Goal: Task Accomplishment & Management: Manage account settings

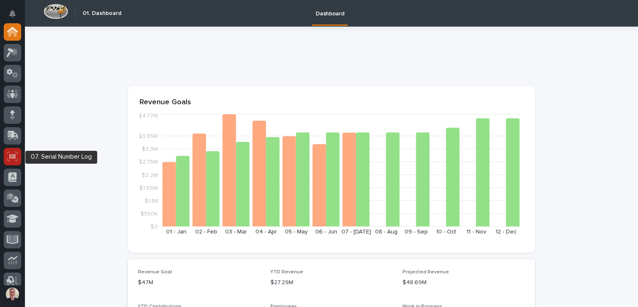
click at [17, 154] on icon at bounding box center [12, 156] width 11 height 10
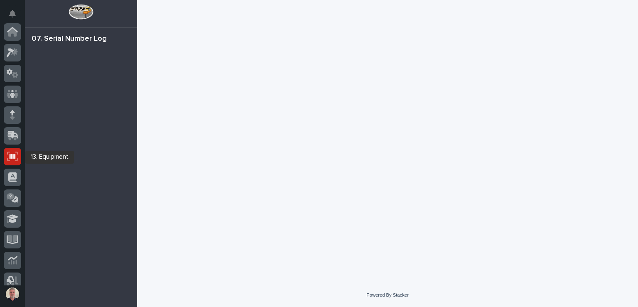
scroll to position [125, 0]
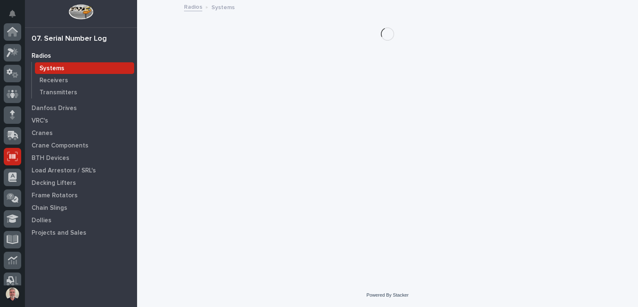
scroll to position [125, 0]
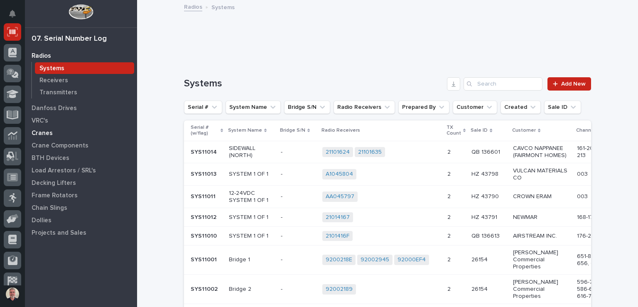
click at [51, 132] on div "Cranes" at bounding box center [81, 133] width 108 height 12
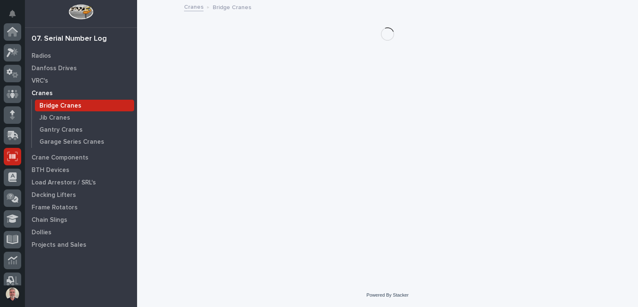
scroll to position [125, 0]
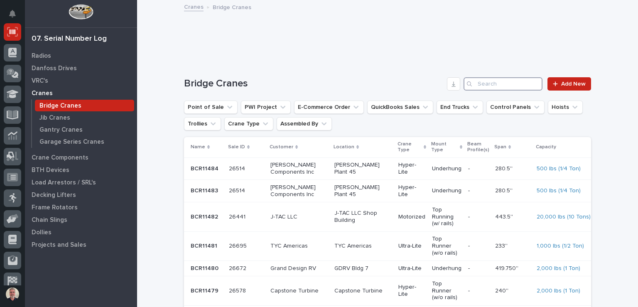
click at [497, 86] on input "Search" at bounding box center [502, 83] width 79 height 13
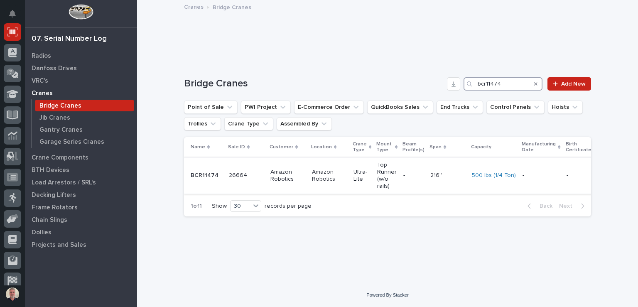
type input "bcr11474"
click at [200, 176] on p "BCR11474" at bounding box center [205, 174] width 29 height 9
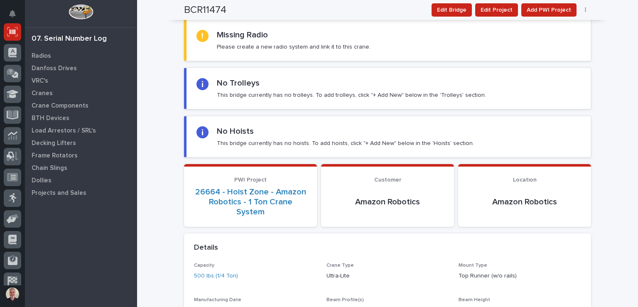
scroll to position [57, 0]
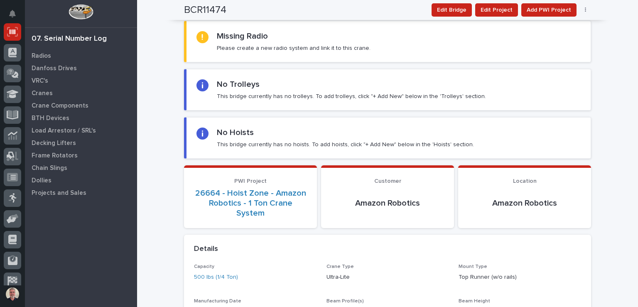
click at [279, 84] on div "No Trolleys This bridge currently has no trolleys. To add trolleys, click "+ Ad…" at bounding box center [351, 89] width 269 height 21
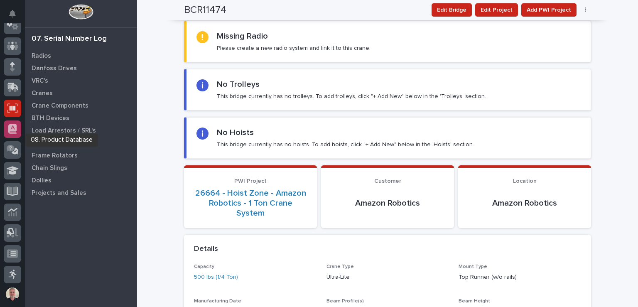
scroll to position [0, 0]
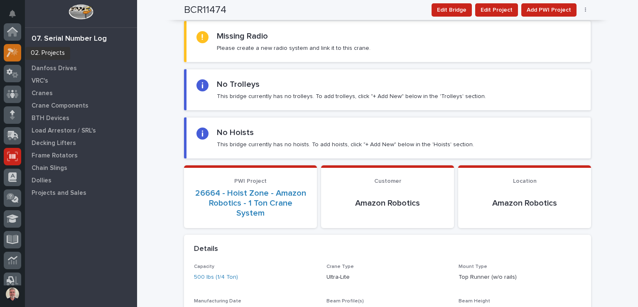
click at [13, 45] on div at bounding box center [12, 52] width 17 height 17
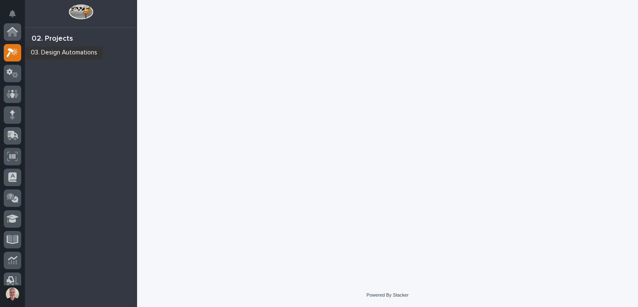
scroll to position [21, 0]
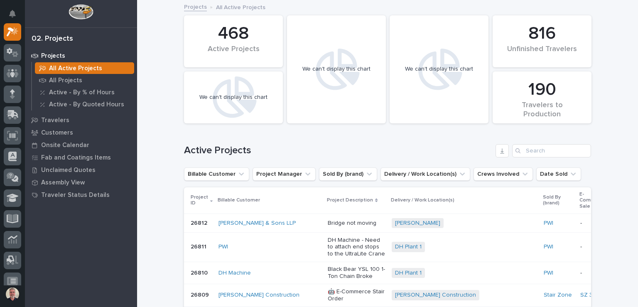
click at [515, 148] on icon "Search" at bounding box center [517, 150] width 5 height 5
click at [522, 151] on input "Search" at bounding box center [551, 150] width 79 height 13
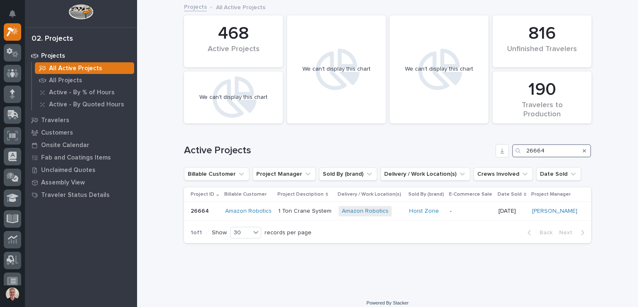
type input "26664"
click at [205, 212] on p "26664" at bounding box center [201, 210] width 20 height 9
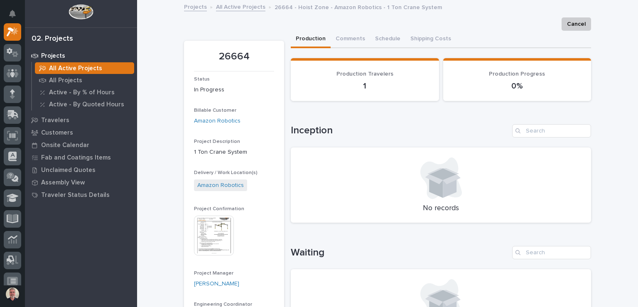
click at [313, 41] on button "Production" at bounding box center [311, 39] width 40 height 17
click at [348, 39] on button "Comments" at bounding box center [349, 39] width 39 height 17
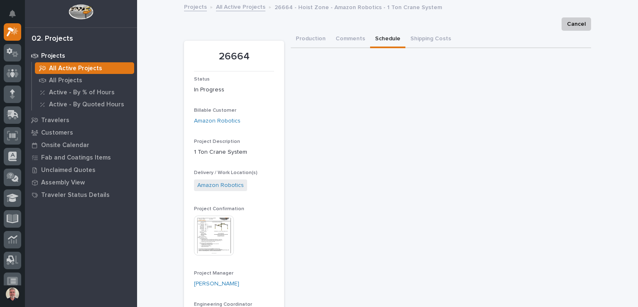
click at [376, 36] on button "Schedule" at bounding box center [387, 39] width 35 height 17
click at [415, 41] on button "Shipping Costs" at bounding box center [430, 39] width 51 height 17
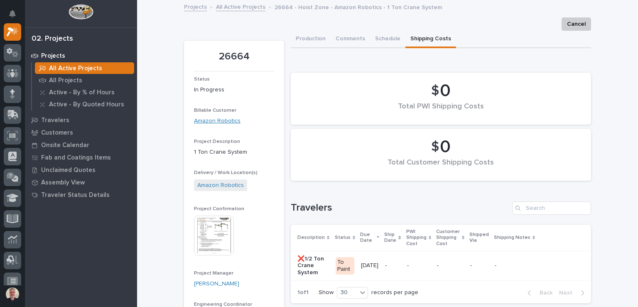
click at [218, 121] on link "Amazon Robotics" at bounding box center [217, 121] width 46 height 9
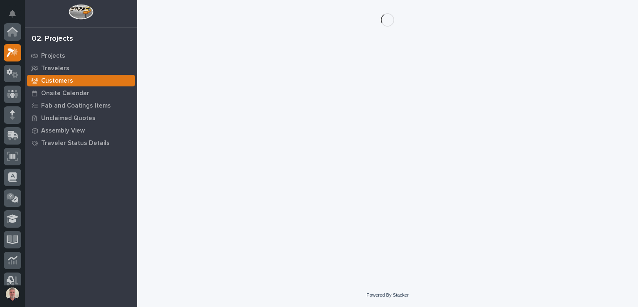
scroll to position [21, 0]
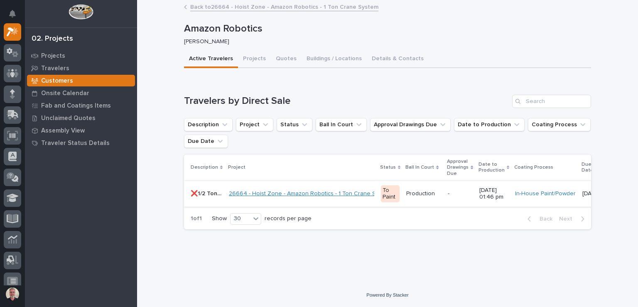
click at [320, 191] on link "26664 - Hoist Zone - Amazon Robotics - 1 Ton Crane System" at bounding box center [310, 193] width 163 height 7
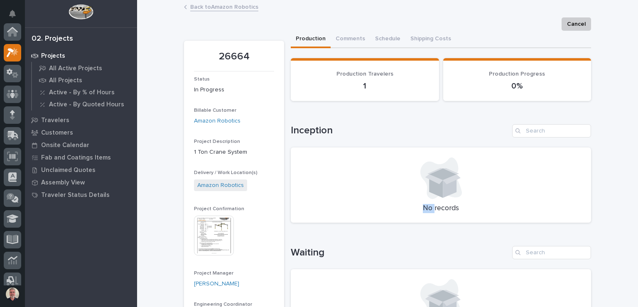
scroll to position [21, 0]
click at [227, 225] on img at bounding box center [214, 235] width 40 height 40
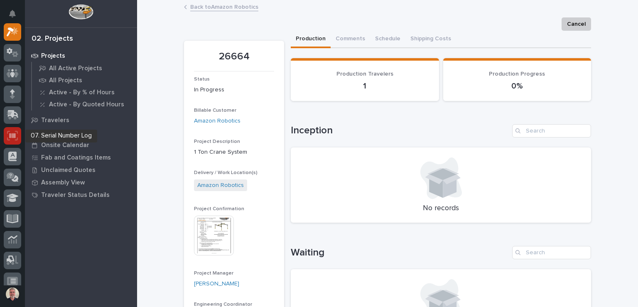
click at [9, 138] on icon at bounding box center [12, 136] width 11 height 10
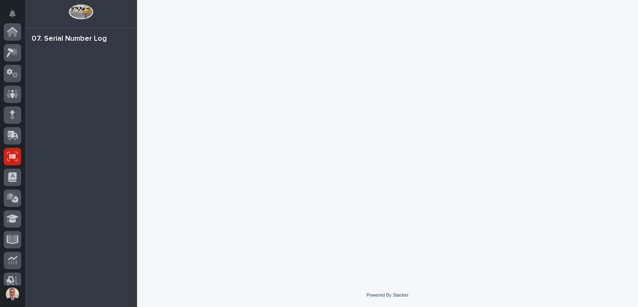
scroll to position [125, 0]
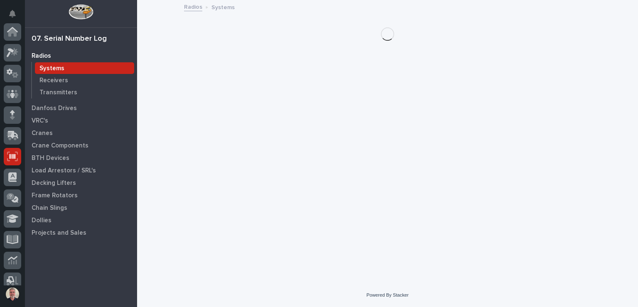
scroll to position [125, 0]
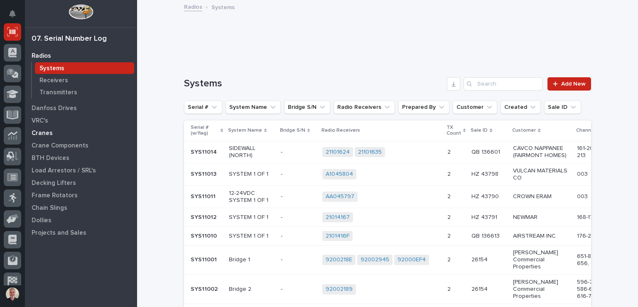
click at [44, 136] on p "Cranes" at bounding box center [42, 132] width 21 height 7
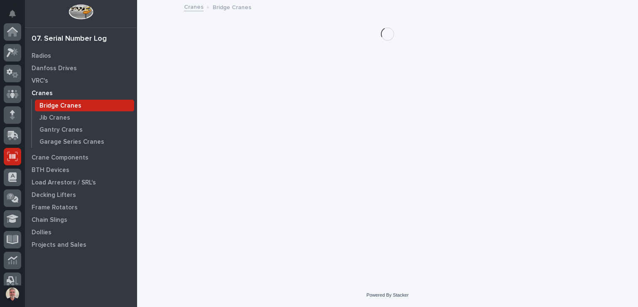
scroll to position [125, 0]
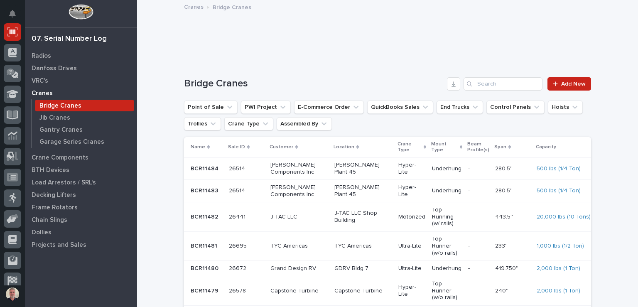
click at [469, 81] on div "Search" at bounding box center [469, 83] width 13 height 13
click at [482, 82] on input "Search" at bounding box center [502, 83] width 79 height 13
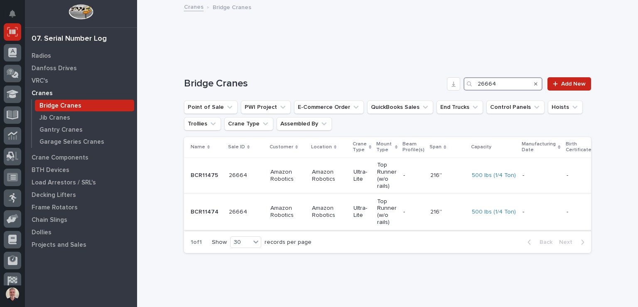
type input "26664"
click at [225, 211] on td "26664 26664" at bounding box center [246, 211] width 42 height 36
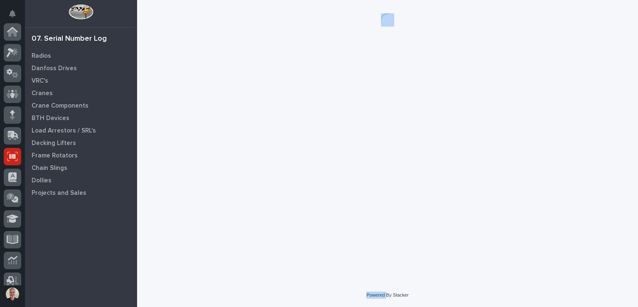
click at [222, 211] on div "Loading... Saving… Loading... Saving…" at bounding box center [387, 131] width 415 height 262
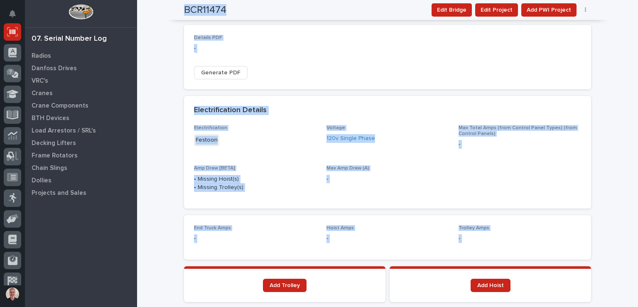
scroll to position [494, 0]
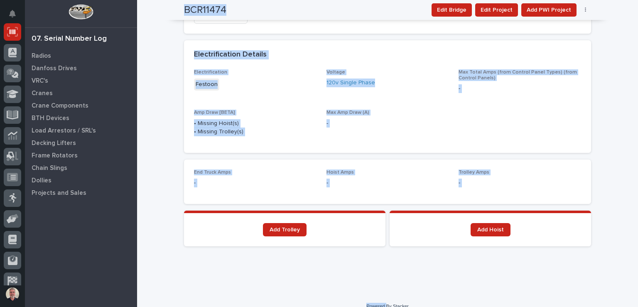
click at [211, 226] on section "Add Trolley" at bounding box center [284, 228] width 201 height 36
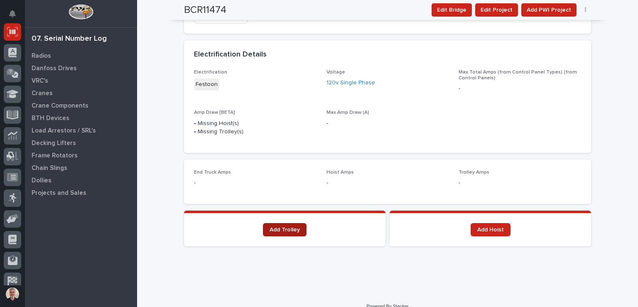
click at [265, 223] on link "Add Trolley" at bounding box center [285, 229] width 44 height 13
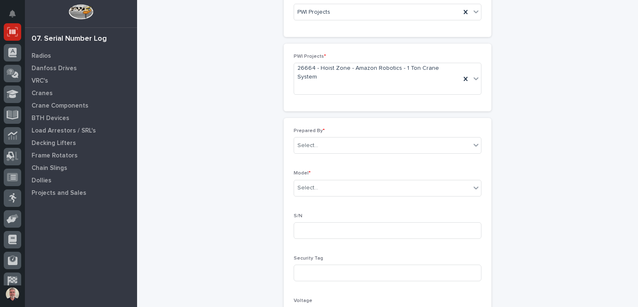
scroll to position [80, 0]
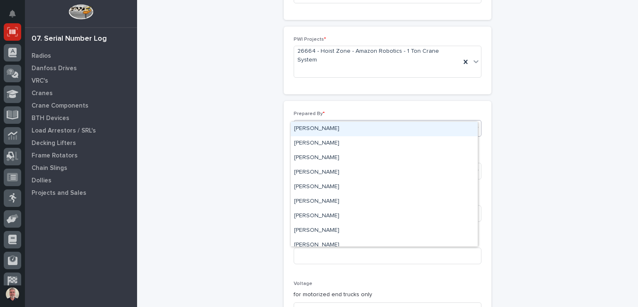
click at [473, 124] on icon at bounding box center [476, 128] width 8 height 8
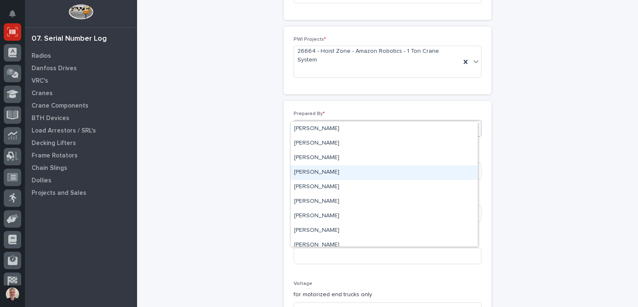
click at [340, 171] on div "Adam Beliles" at bounding box center [384, 172] width 187 height 15
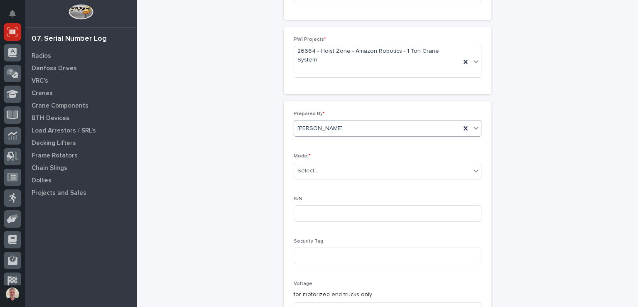
click at [326, 124] on span "Adam Beliles" at bounding box center [319, 128] width 45 height 9
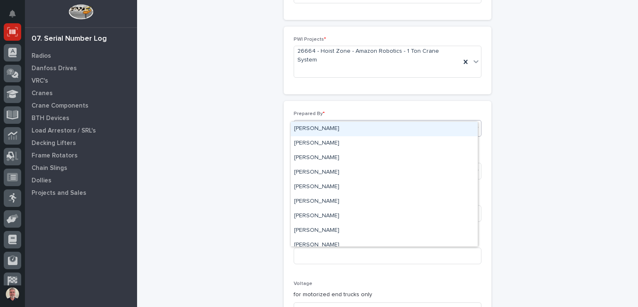
click at [326, 124] on span "Adam Beliles" at bounding box center [319, 128] width 45 height 9
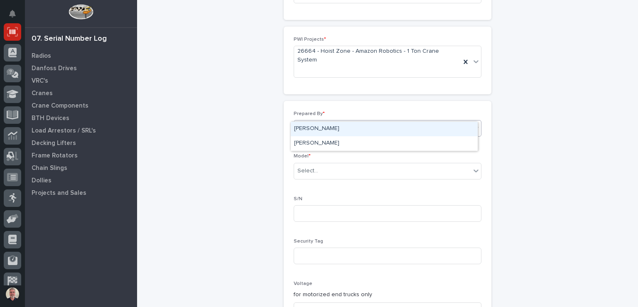
type input "*****"
click at [318, 129] on div "Steve Hall" at bounding box center [384, 129] width 187 height 15
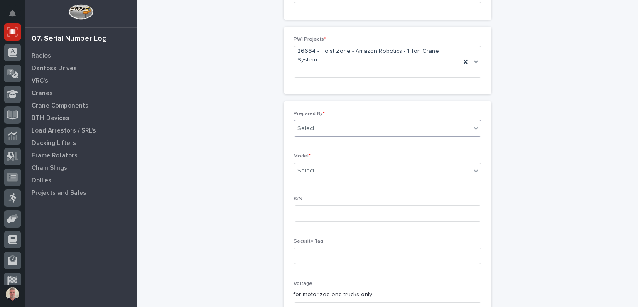
click at [318, 129] on div "Prepared By * option Steve Hall, selected. 0 results available. Select is focus…" at bounding box center [387, 239] width 188 height 257
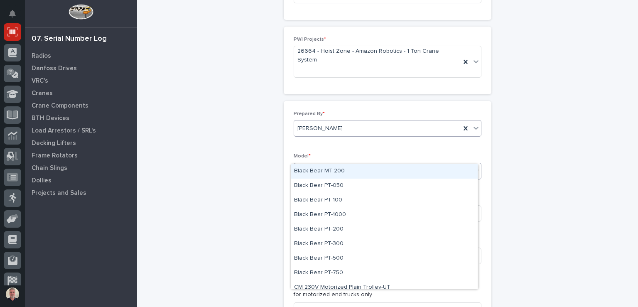
click at [317, 164] on div "Select..." at bounding box center [382, 171] width 176 height 14
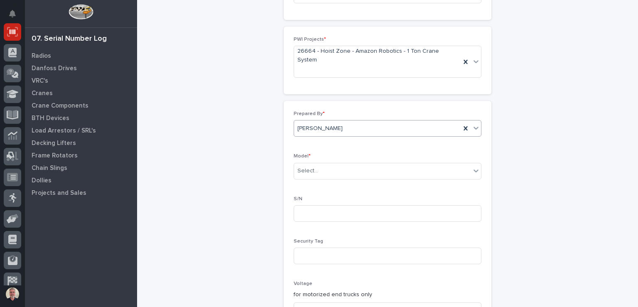
click at [479, 178] on div "Prepared By * Steve Hall Model * Select... S/N Security Tag Voltage for motoriz…" at bounding box center [387, 239] width 208 height 277
click at [473, 169] on icon at bounding box center [475, 170] width 5 height 3
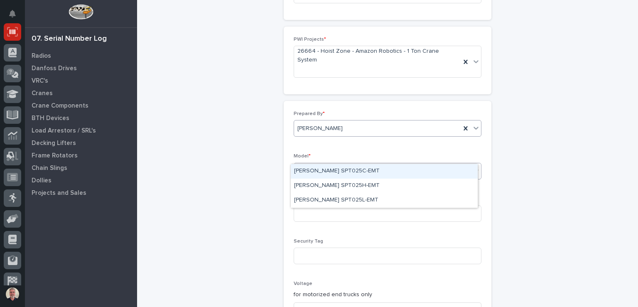
type input "******"
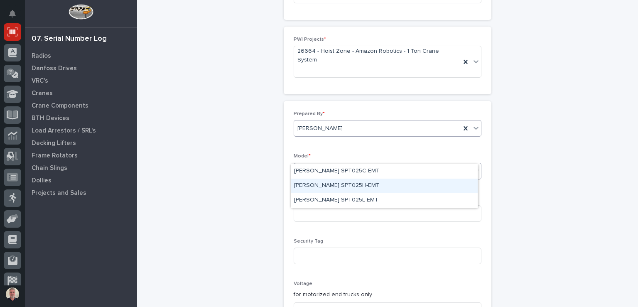
click at [339, 182] on div "Starke SPT025H-EMT" at bounding box center [384, 185] width 187 height 15
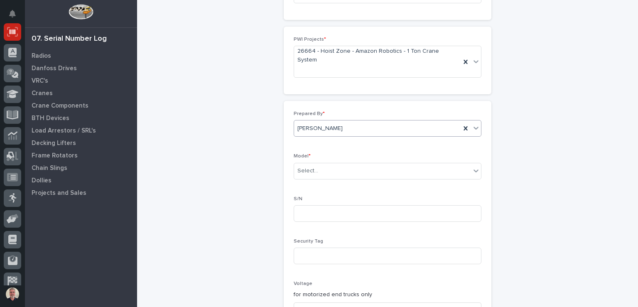
click at [339, 196] on p "S/N" at bounding box center [387, 199] width 188 height 6
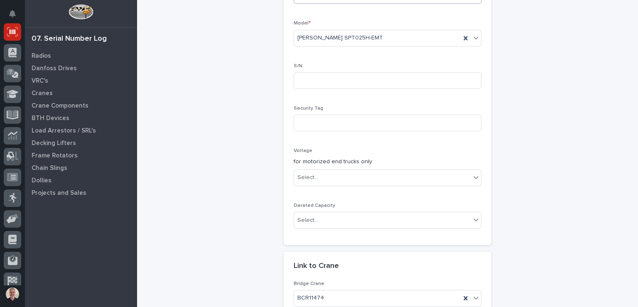
scroll to position [213, 0]
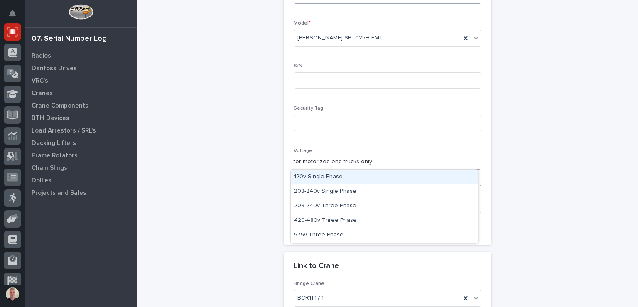
click at [475, 176] on icon at bounding box center [475, 177] width 5 height 3
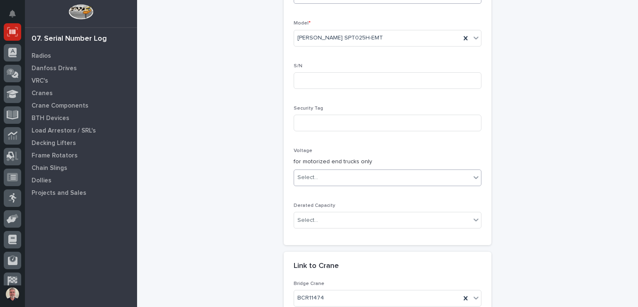
click at [475, 176] on icon at bounding box center [475, 177] width 5 height 3
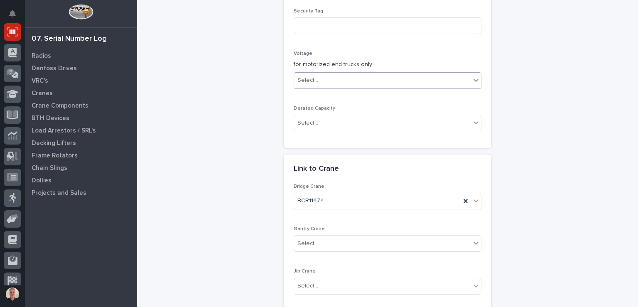
scroll to position [382, 0]
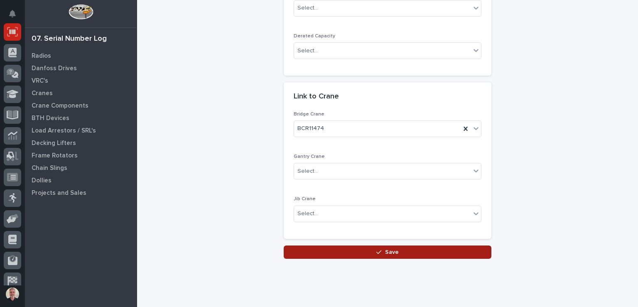
click at [385, 248] on span "Save" at bounding box center [392, 251] width 14 height 7
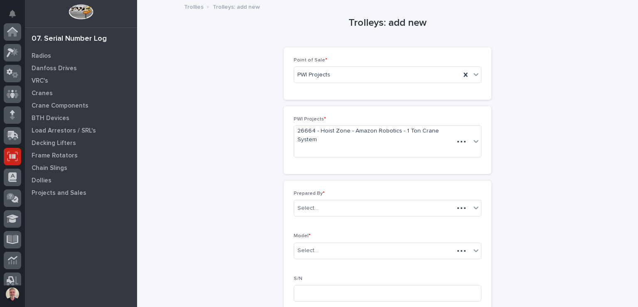
scroll to position [125, 0]
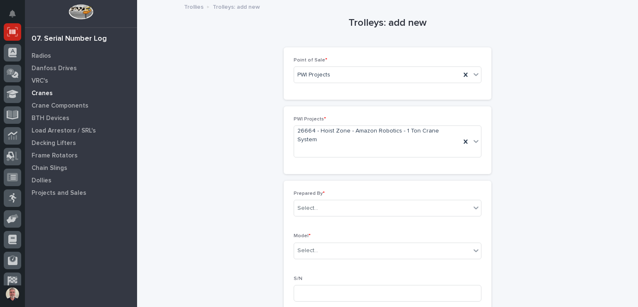
click at [44, 91] on p "Cranes" at bounding box center [42, 93] width 21 height 7
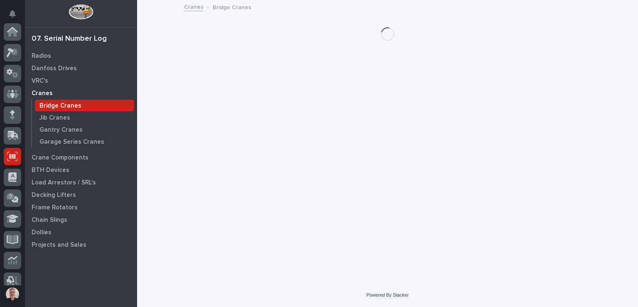
scroll to position [125, 0]
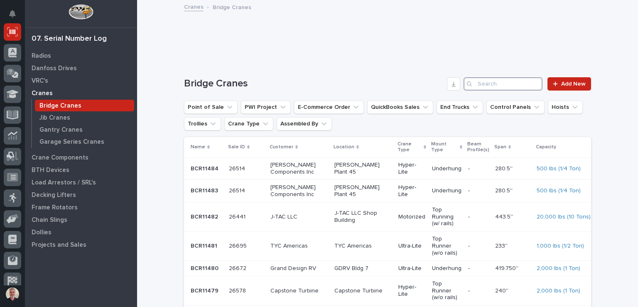
click at [478, 83] on input "Search" at bounding box center [502, 83] width 79 height 13
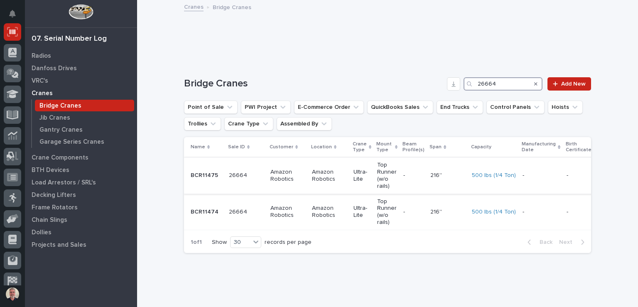
type input "26664"
click at [260, 179] on div "26664 26664" at bounding box center [246, 176] width 35 height 14
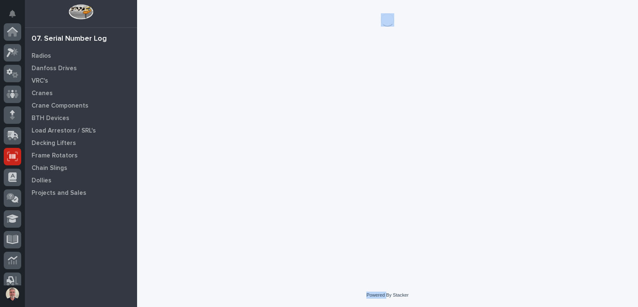
click at [260, 179] on div "Loading... Saving… Loading... Saving…" at bounding box center [387, 131] width 415 height 262
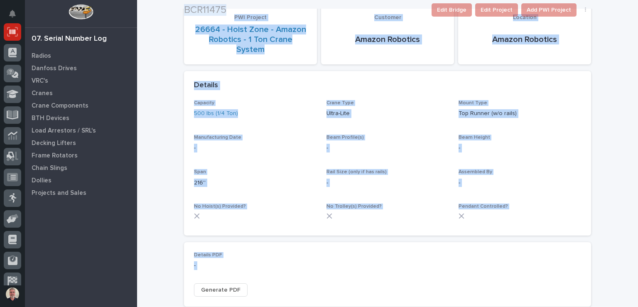
scroll to position [259, 0]
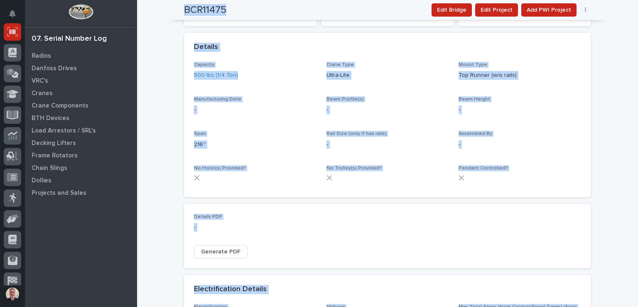
click at [205, 214] on span "Details PDF" at bounding box center [208, 216] width 28 height 5
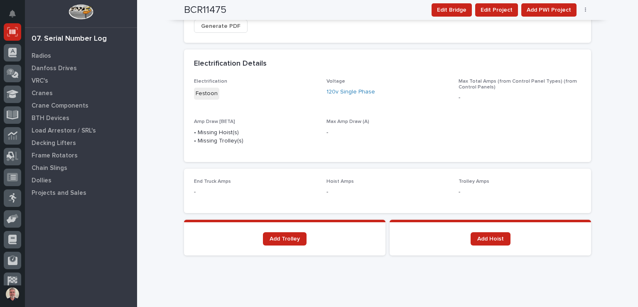
scroll to position [486, 0]
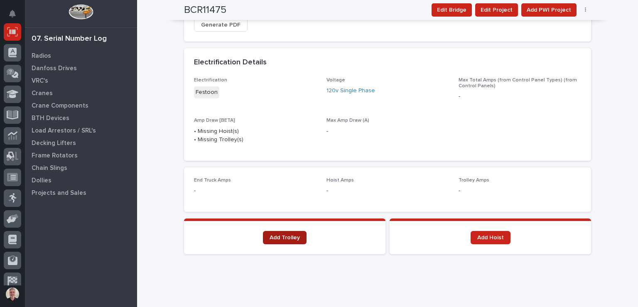
click at [291, 231] on link "Add Trolley" at bounding box center [285, 237] width 44 height 13
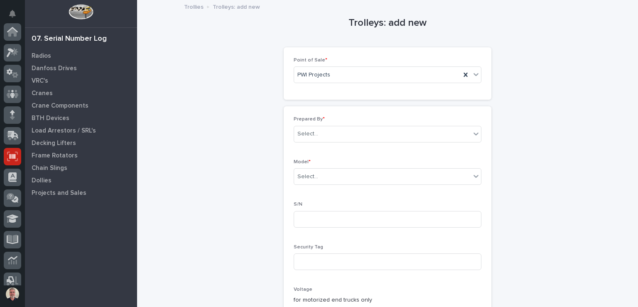
scroll to position [125, 0]
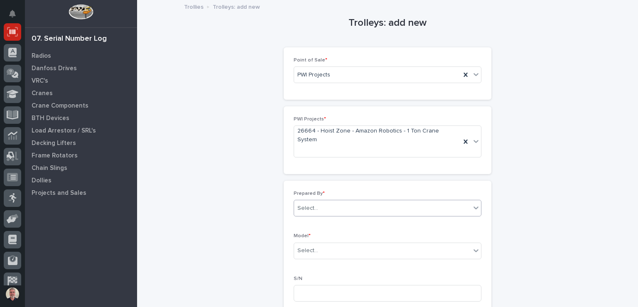
click at [387, 201] on div "Select..." at bounding box center [382, 208] width 176 height 14
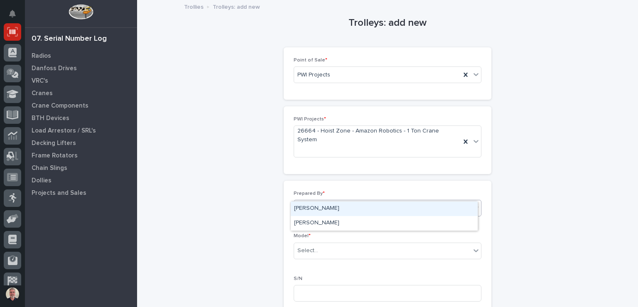
type input "*******"
click at [373, 207] on div "Steve Hall" at bounding box center [384, 208] width 187 height 15
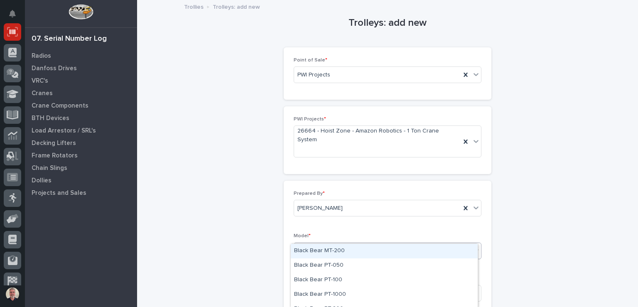
click at [344, 244] on div "Select..." at bounding box center [382, 251] width 176 height 14
type input "******"
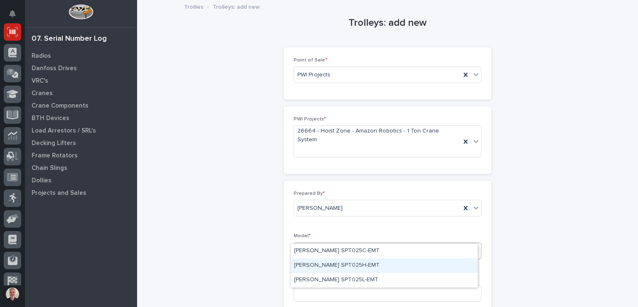
click at [309, 263] on div "Starke SPT025H-EMT" at bounding box center [384, 265] width 187 height 15
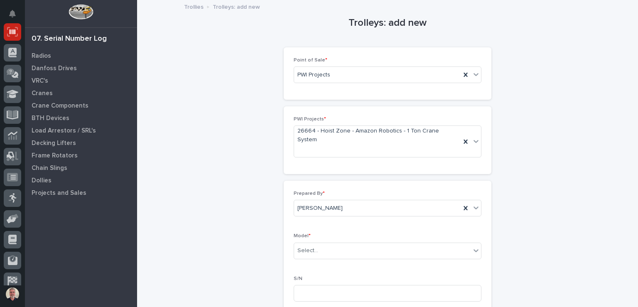
click at [309, 276] on p "S/N" at bounding box center [387, 279] width 188 height 6
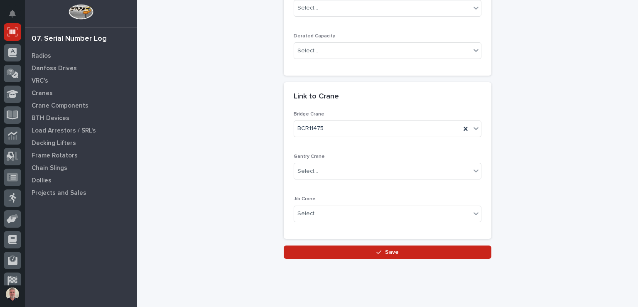
scroll to position [382, 0]
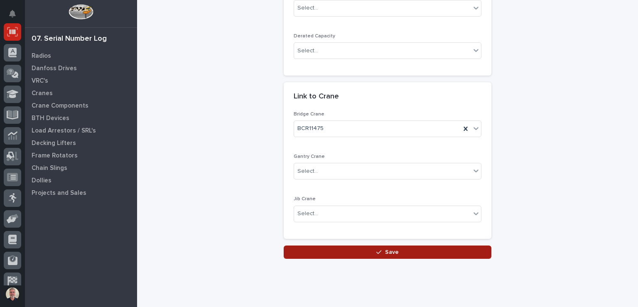
click at [362, 245] on button "Save" at bounding box center [387, 251] width 208 height 13
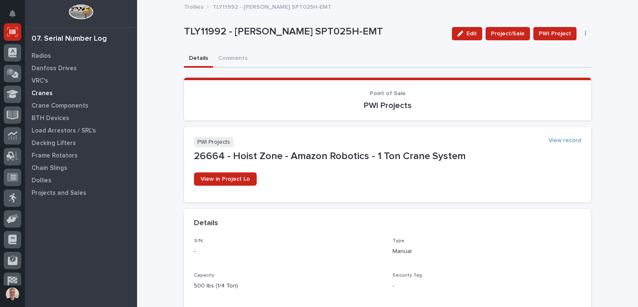
click at [56, 95] on div "Cranes" at bounding box center [81, 93] width 108 height 12
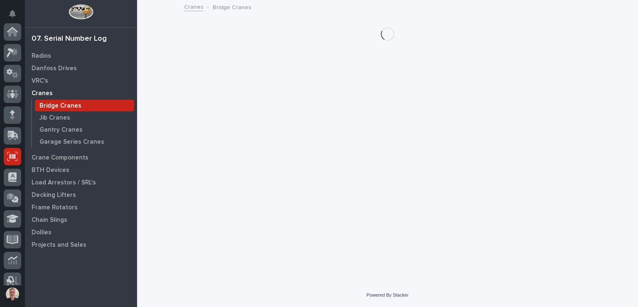
scroll to position [125, 0]
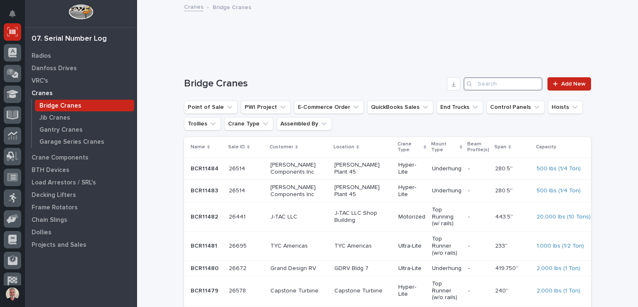
click at [498, 83] on input "Search" at bounding box center [502, 83] width 79 height 13
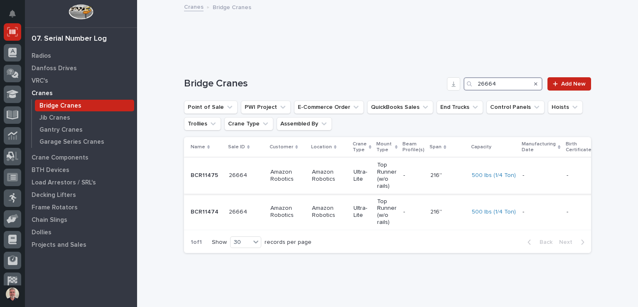
type input "26664"
click at [200, 171] on p "BCR11475" at bounding box center [205, 174] width 29 height 9
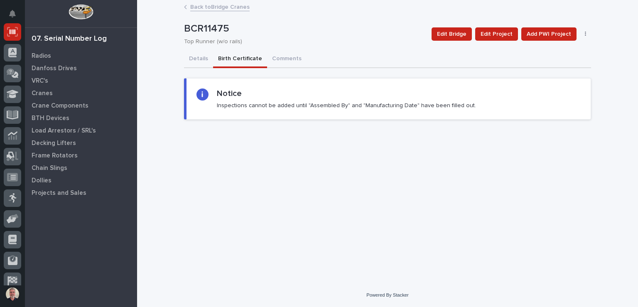
click at [249, 58] on button "Birth Certificate" at bounding box center [240, 59] width 54 height 17
click at [201, 56] on button "Details" at bounding box center [198, 59] width 29 height 17
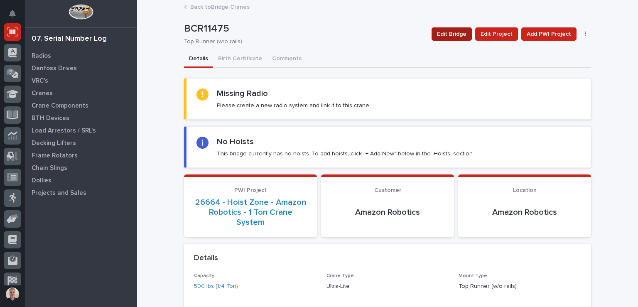
click at [462, 35] on span "Edit Bridge" at bounding box center [451, 34] width 29 height 10
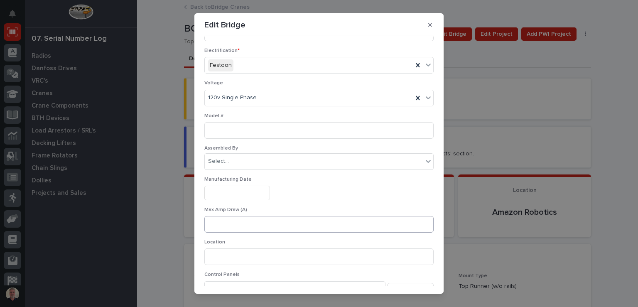
scroll to position [161, 0]
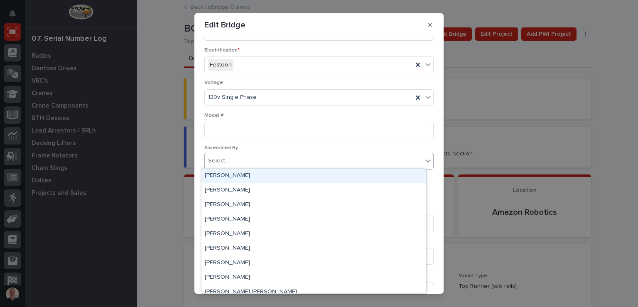
click at [361, 164] on div "Select..." at bounding box center [314, 161] width 218 height 14
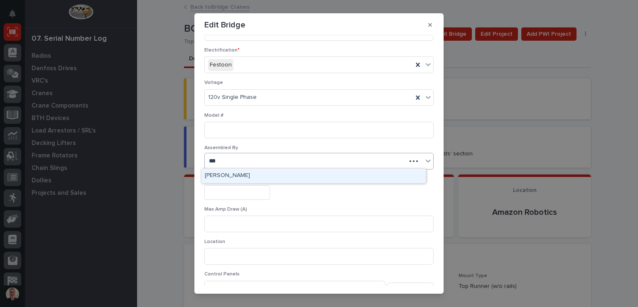
type input "****"
click at [322, 177] on div "[PERSON_NAME]" at bounding box center [313, 176] width 224 height 15
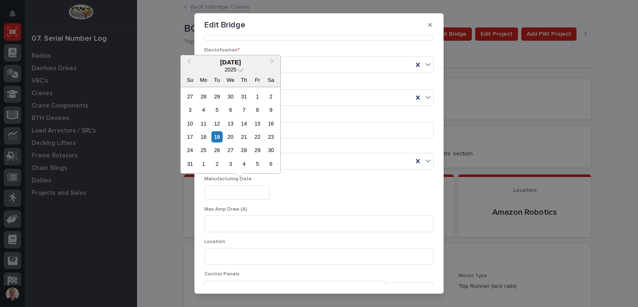
click at [256, 193] on input "text" at bounding box center [237, 192] width 66 height 15
click at [215, 137] on div "19" at bounding box center [216, 136] width 11 height 11
type input "**********"
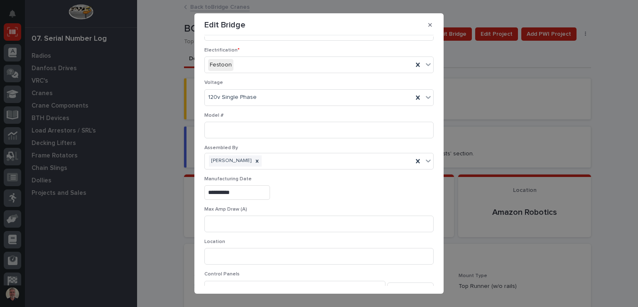
click at [215, 137] on div "Model #" at bounding box center [318, 128] width 229 height 32
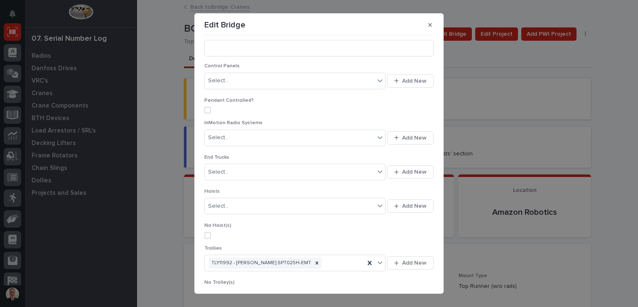
scroll to position [369, 0]
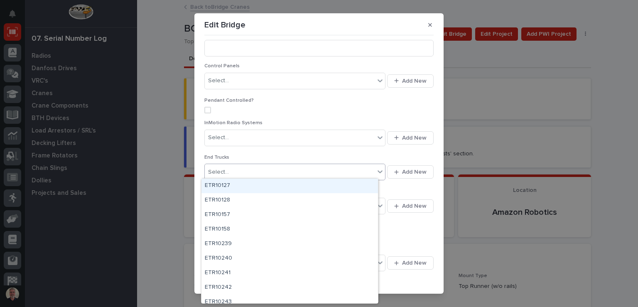
click at [377, 170] on icon at bounding box center [379, 171] width 5 height 3
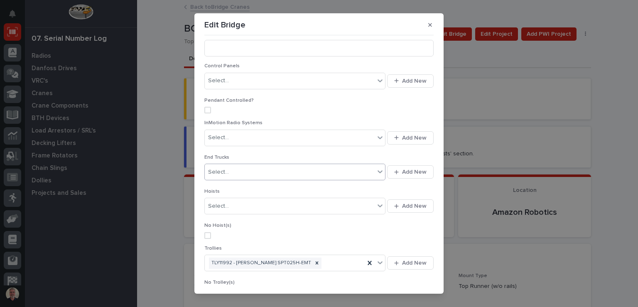
click at [377, 170] on icon at bounding box center [379, 171] width 5 height 3
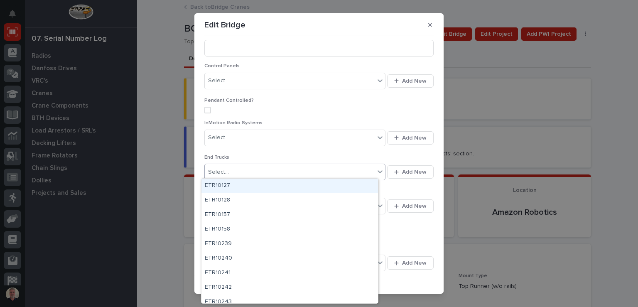
click at [377, 170] on icon at bounding box center [379, 171] width 5 height 3
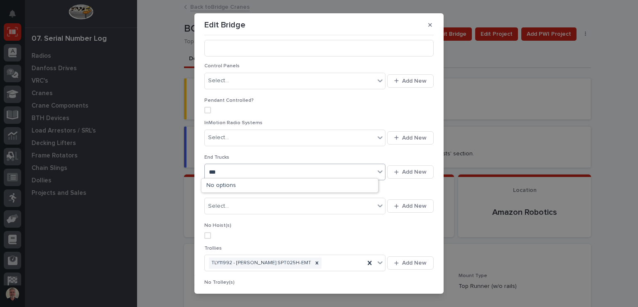
type input "***"
click at [361, 148] on div "InMotion Radio Systems Select... Add New" at bounding box center [318, 137] width 229 height 34
click at [204, 232] on span at bounding box center [207, 235] width 7 height 7
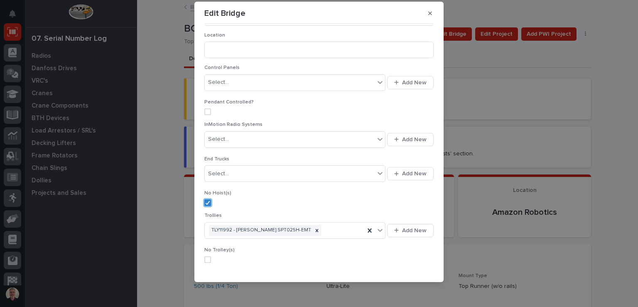
scroll to position [376, 0]
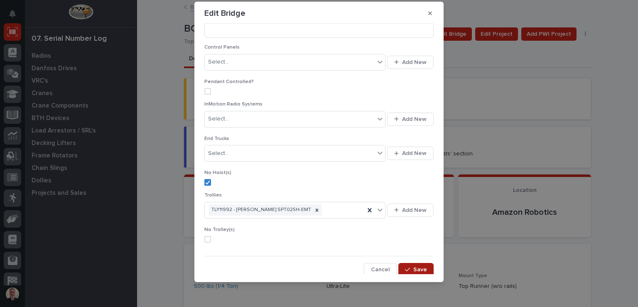
click at [416, 266] on span "Save" at bounding box center [420, 269] width 14 height 7
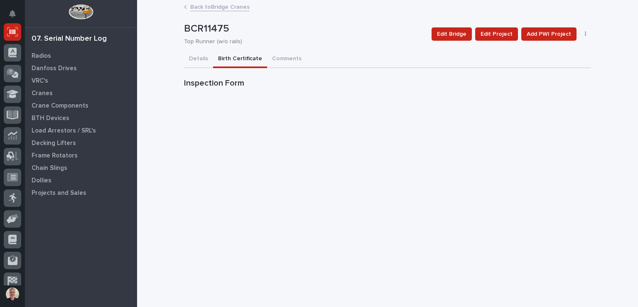
click at [227, 58] on button "Birth Certificate" at bounding box center [240, 59] width 54 height 17
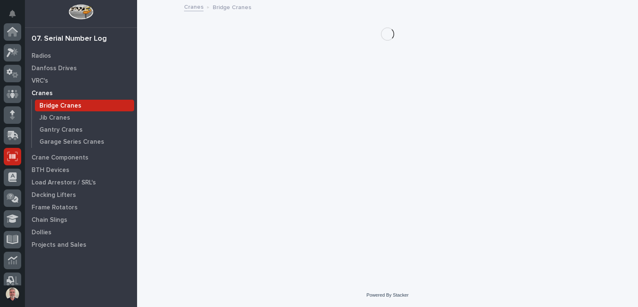
scroll to position [125, 0]
